Goal: Find specific page/section: Find specific page/section

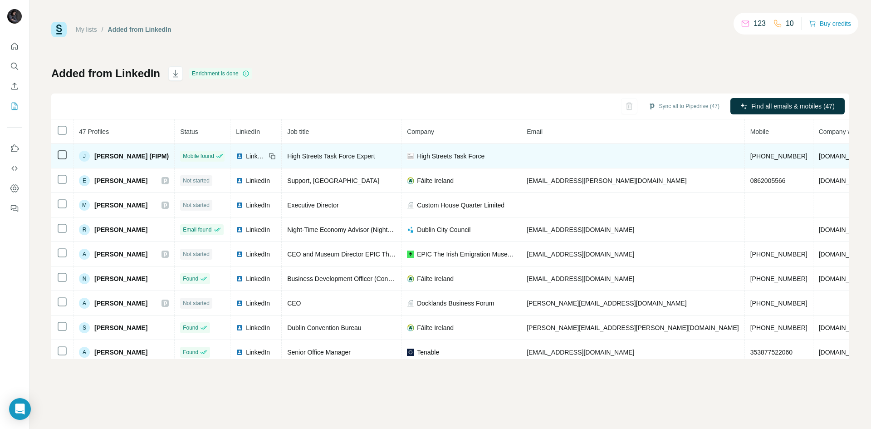
drag, startPoint x: 794, startPoint y: 155, endPoint x: 713, endPoint y: 153, distance: 80.8
click at [819, 153] on span "[DOMAIN_NAME]" at bounding box center [844, 155] width 51 height 7
